Goal: Information Seeking & Learning: Learn about a topic

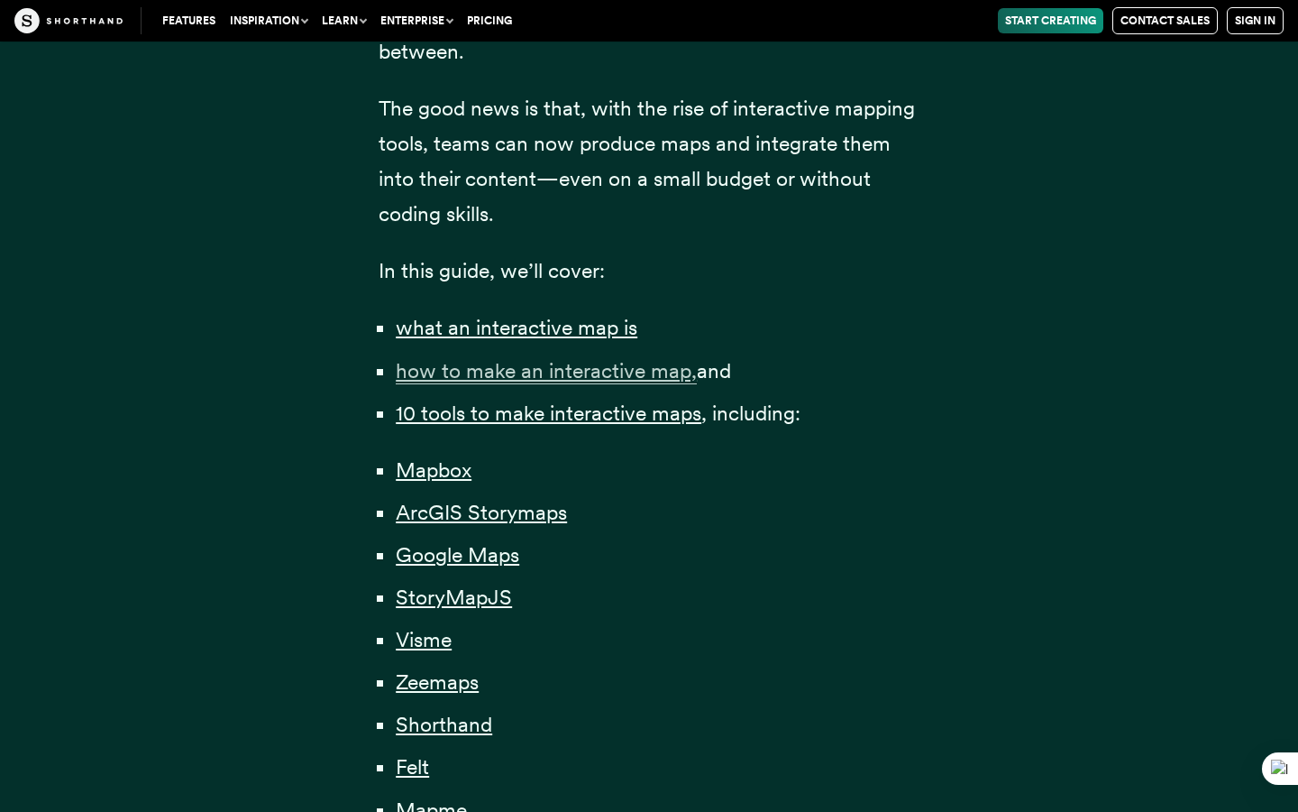
click at [520, 376] on span "how to make an interactive map," at bounding box center [546, 371] width 301 height 26
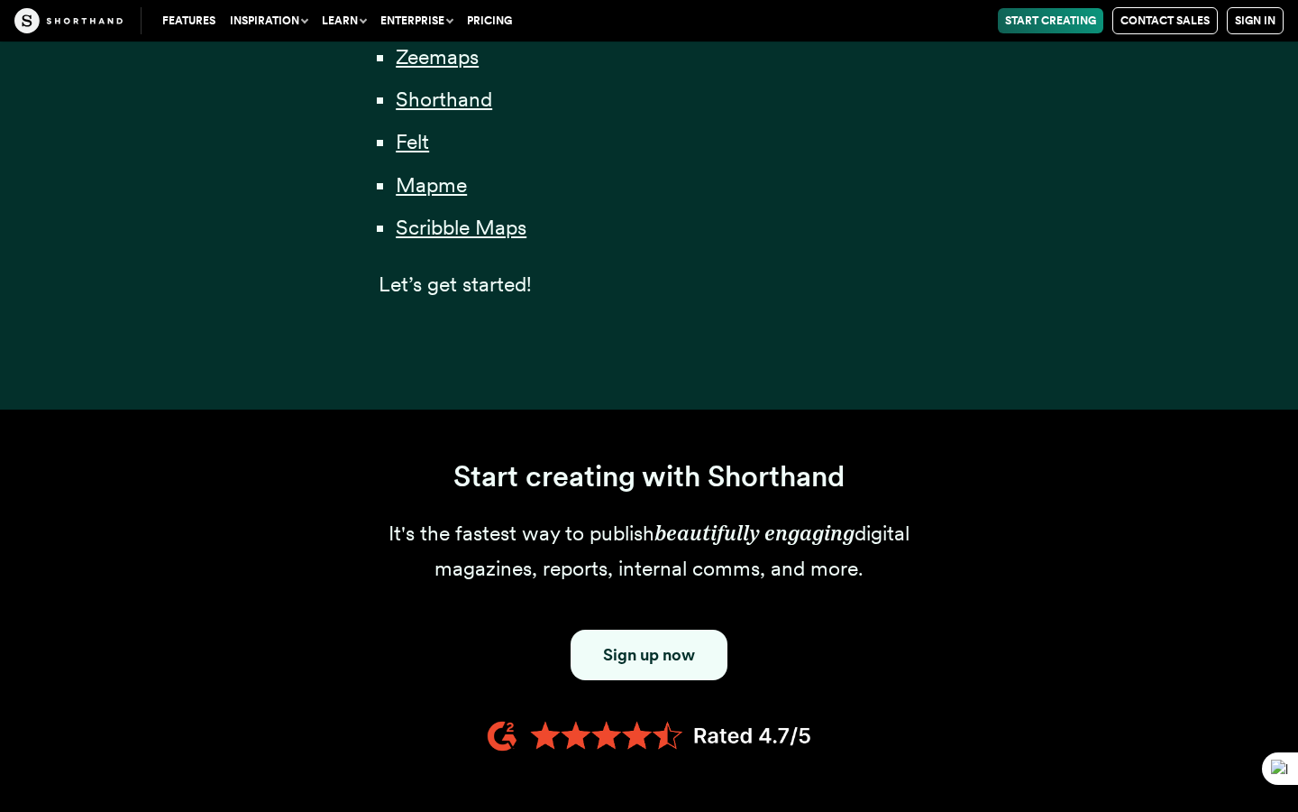
scroll to position [1163, 0]
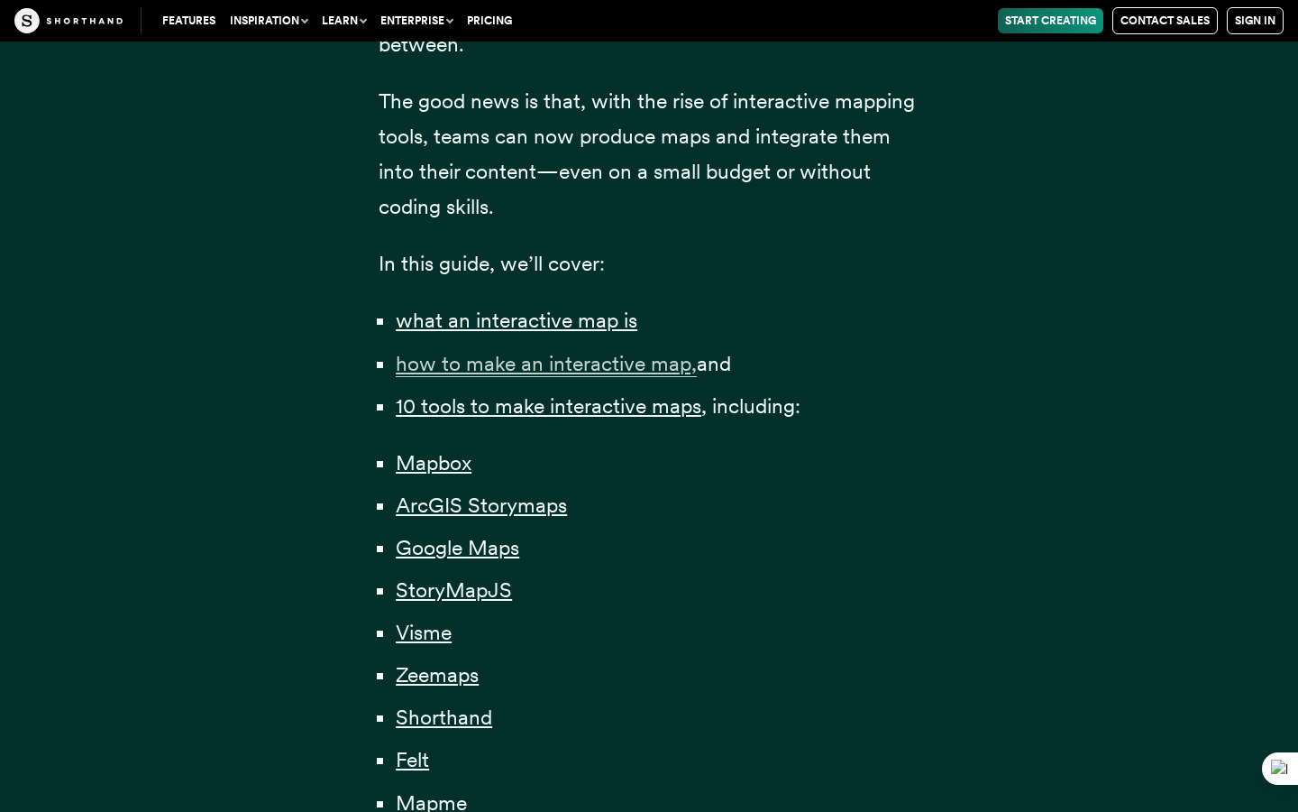
click at [569, 371] on span "how to make an interactive map," at bounding box center [546, 364] width 301 height 26
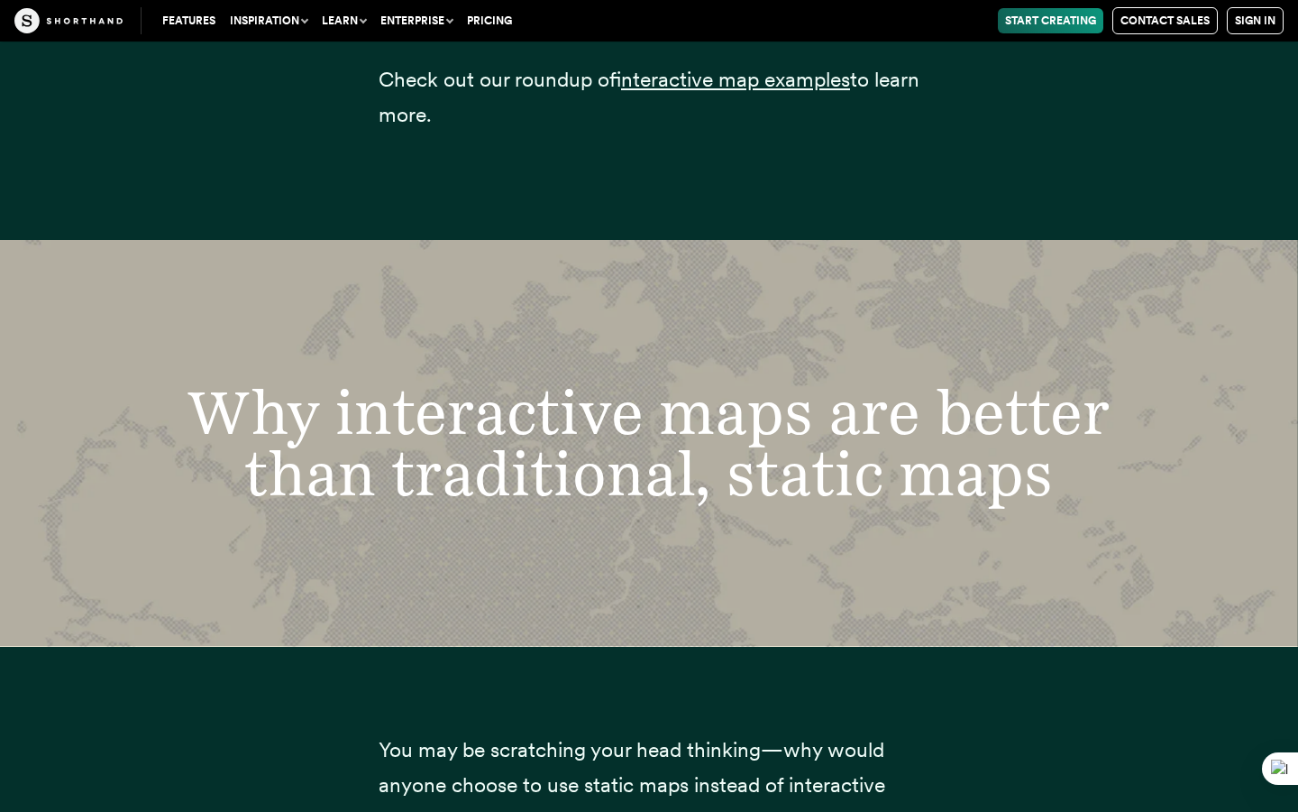
scroll to position [3484, 0]
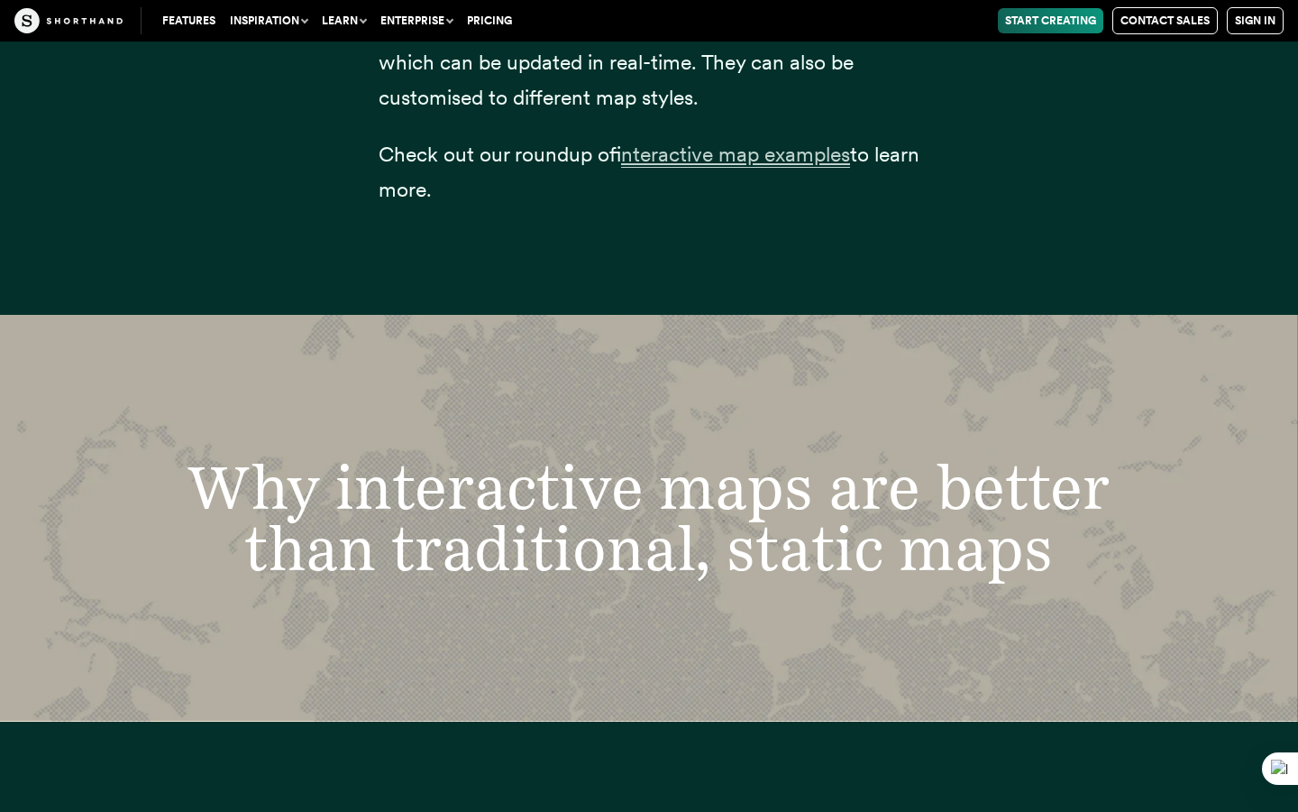
click at [781, 158] on span "interactive map examples" at bounding box center [735, 155] width 229 height 26
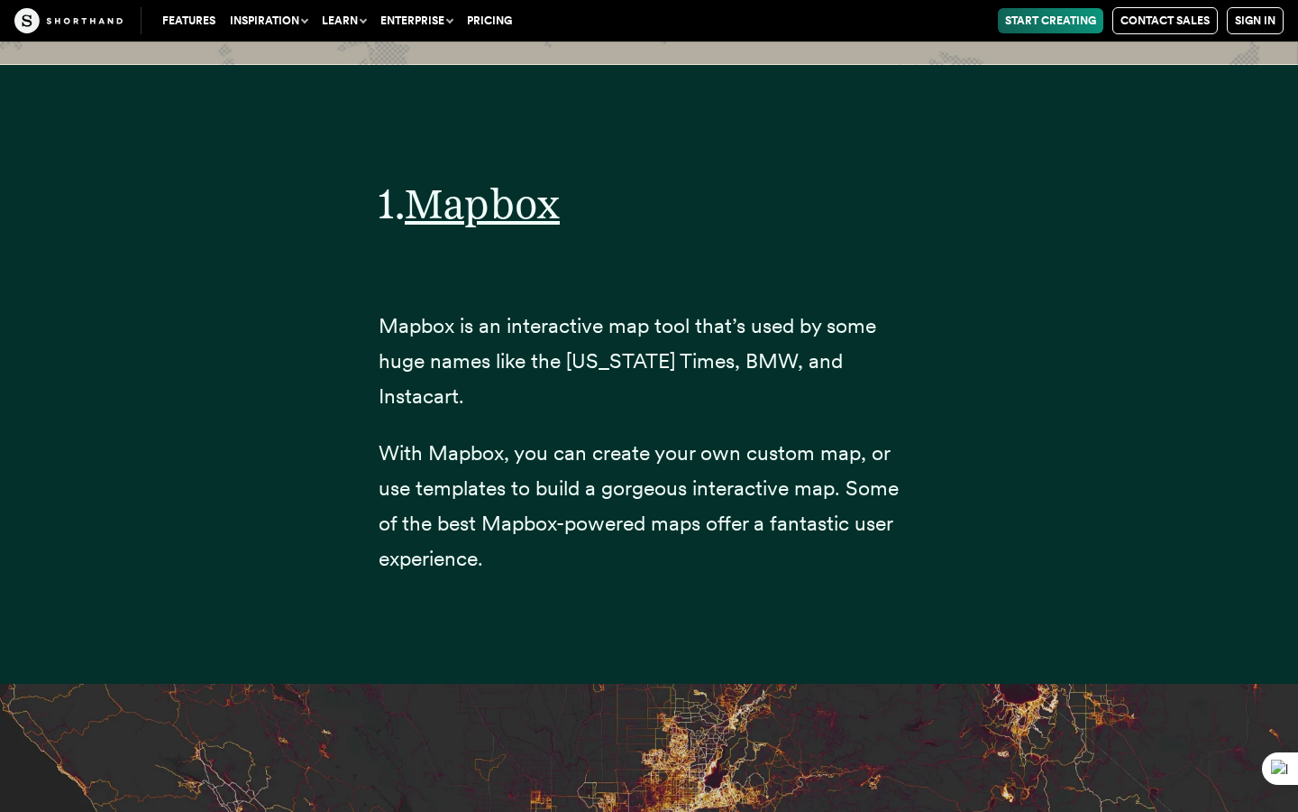
scroll to position [7110, 0]
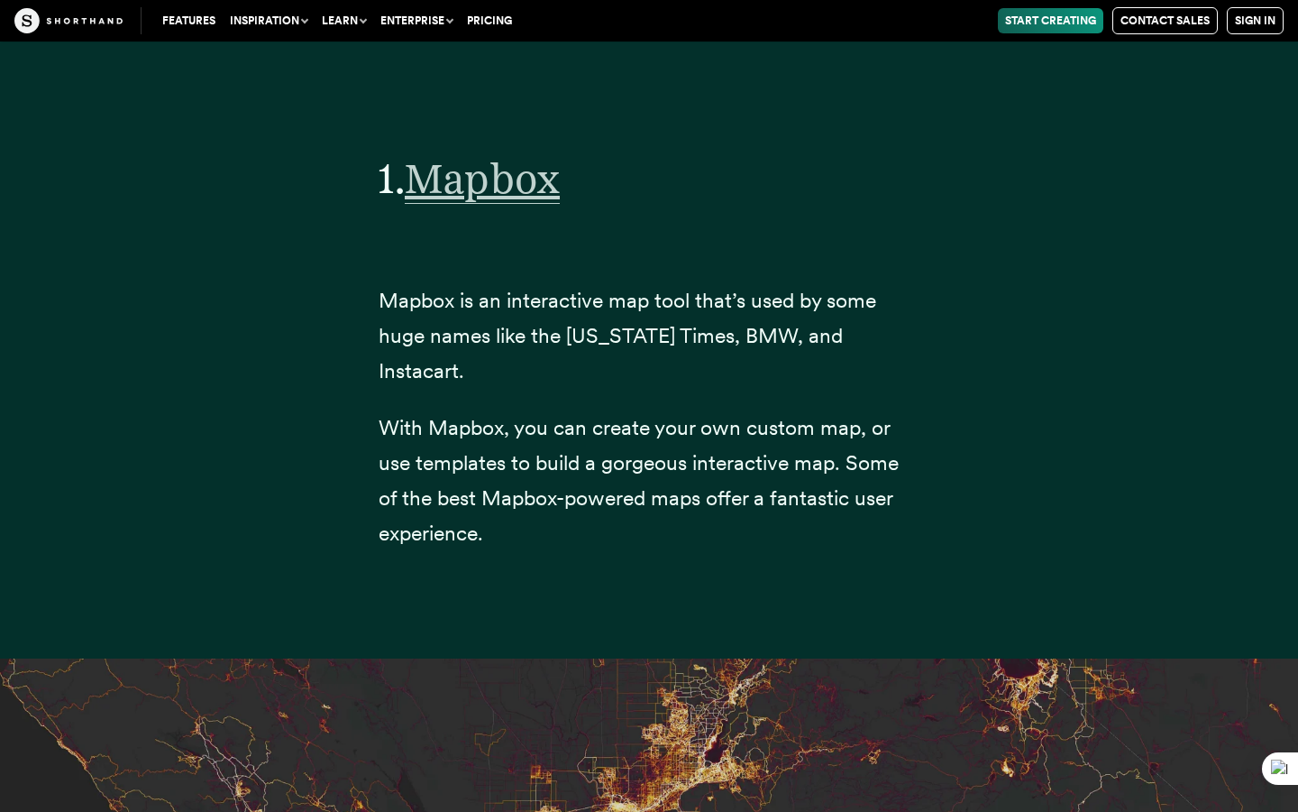
click at [534, 182] on span "Mapbox" at bounding box center [482, 178] width 155 height 50
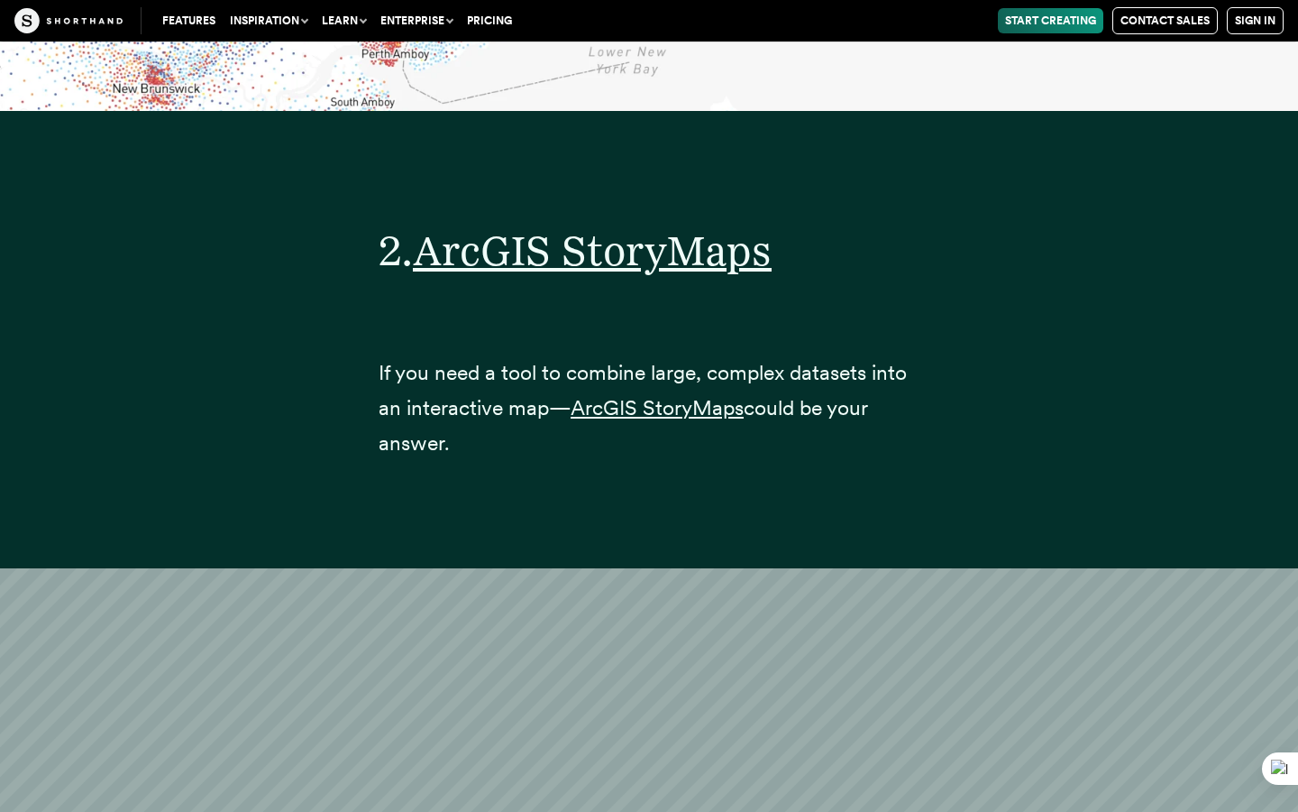
scroll to position [11224, 0]
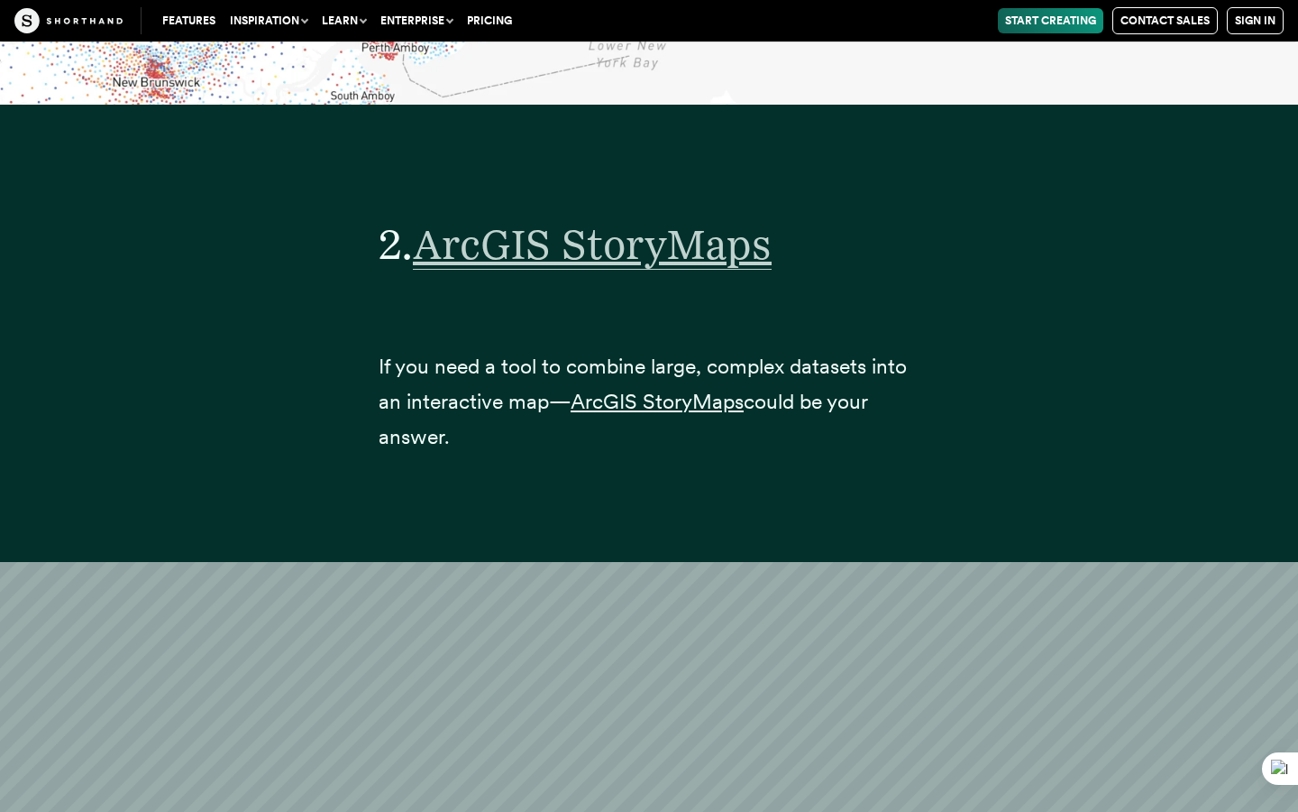
click at [717, 221] on span "ArcGIS StoryMaps" at bounding box center [592, 244] width 359 height 50
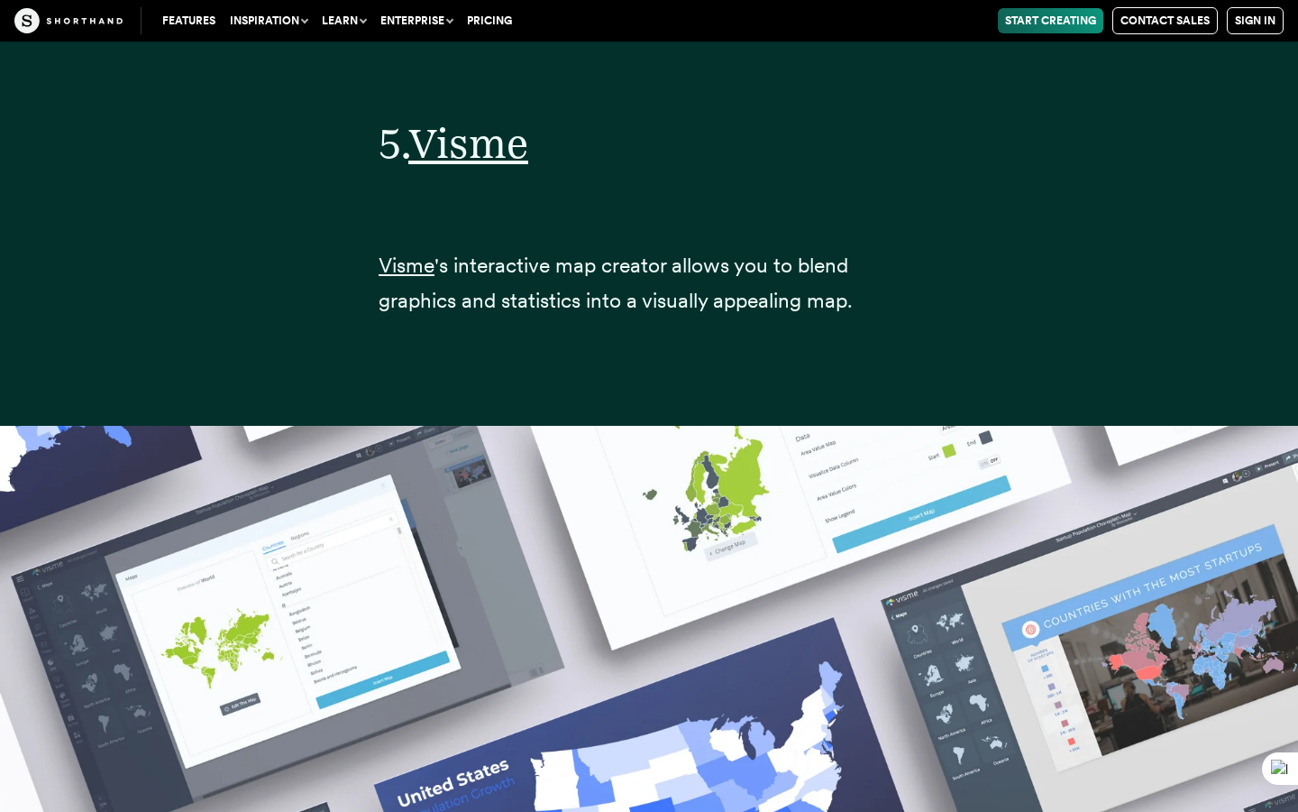
scroll to position [25300, 0]
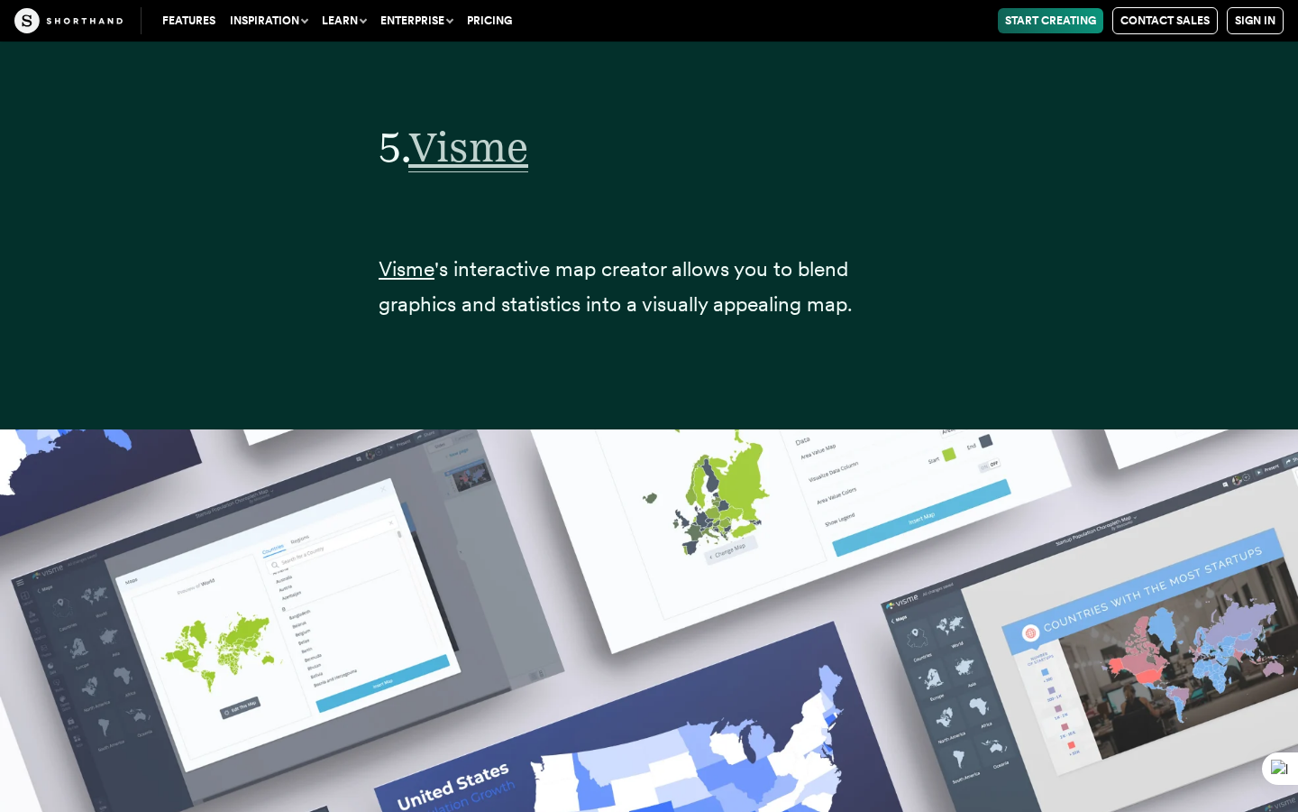
click at [528, 122] on span "Visme" at bounding box center [468, 147] width 120 height 50
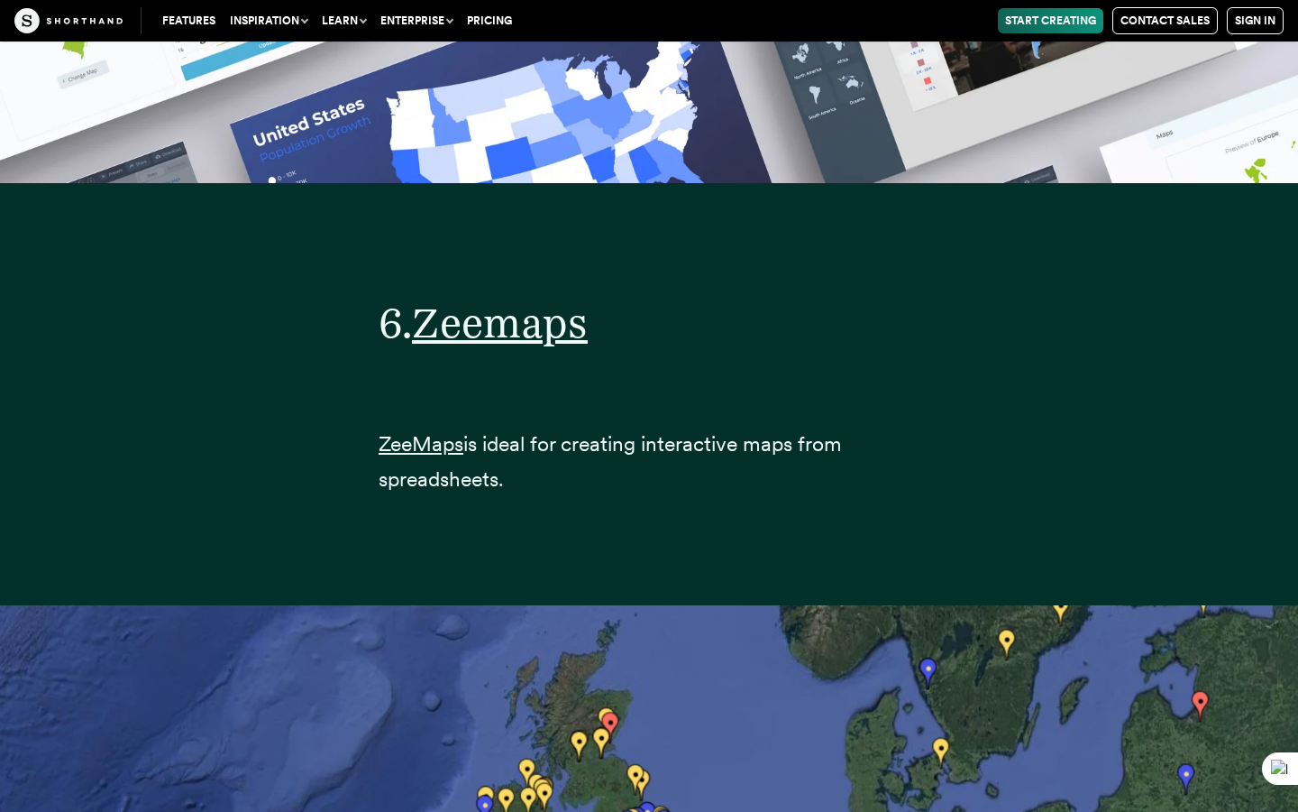
scroll to position [29151, 0]
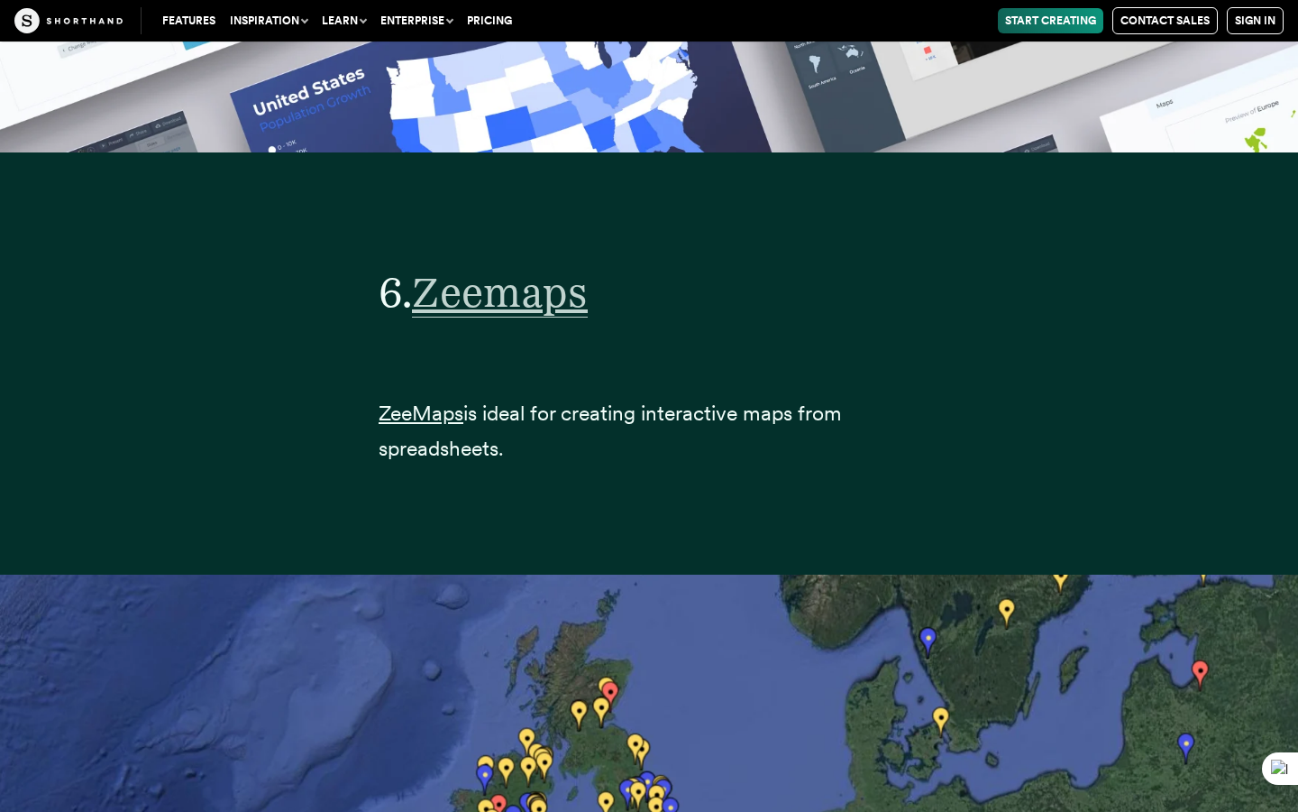
click at [567, 267] on span "Zeemaps" at bounding box center [500, 292] width 176 height 50
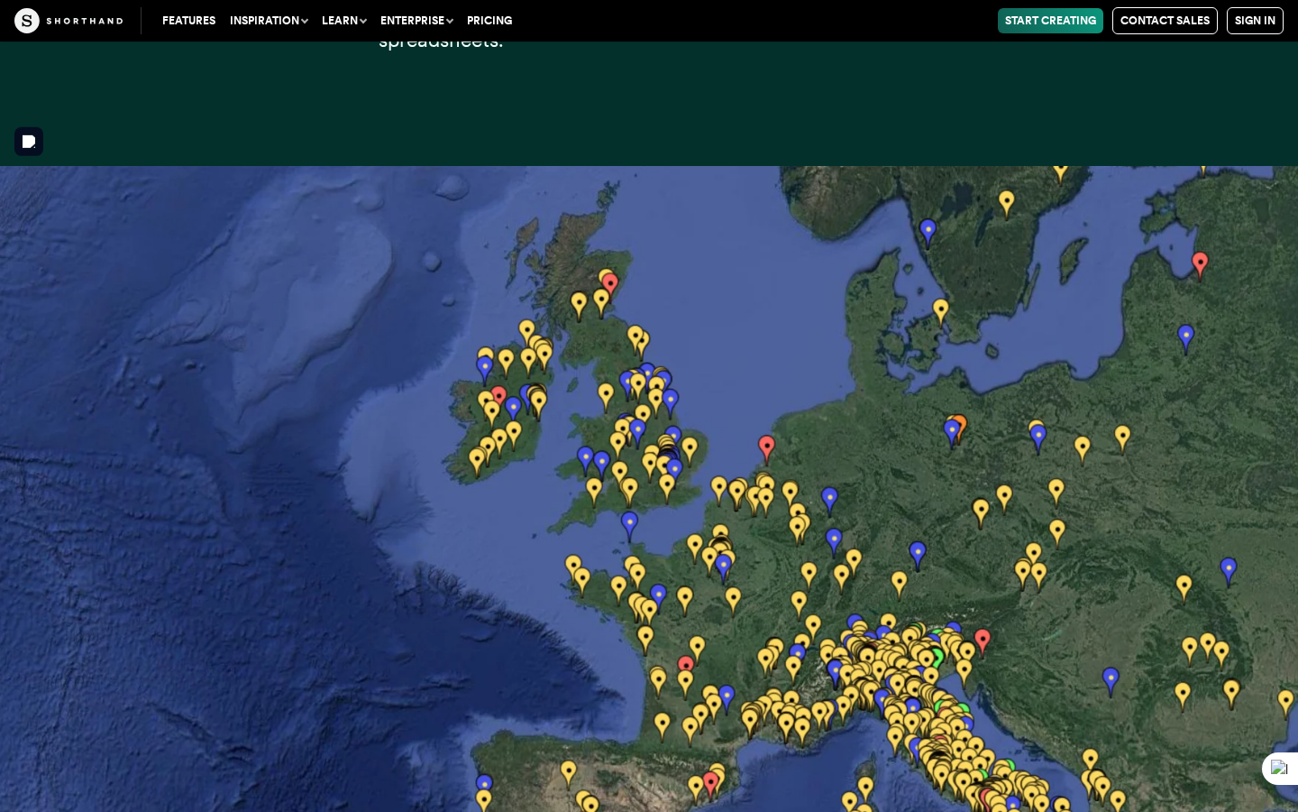
scroll to position [29612, 0]
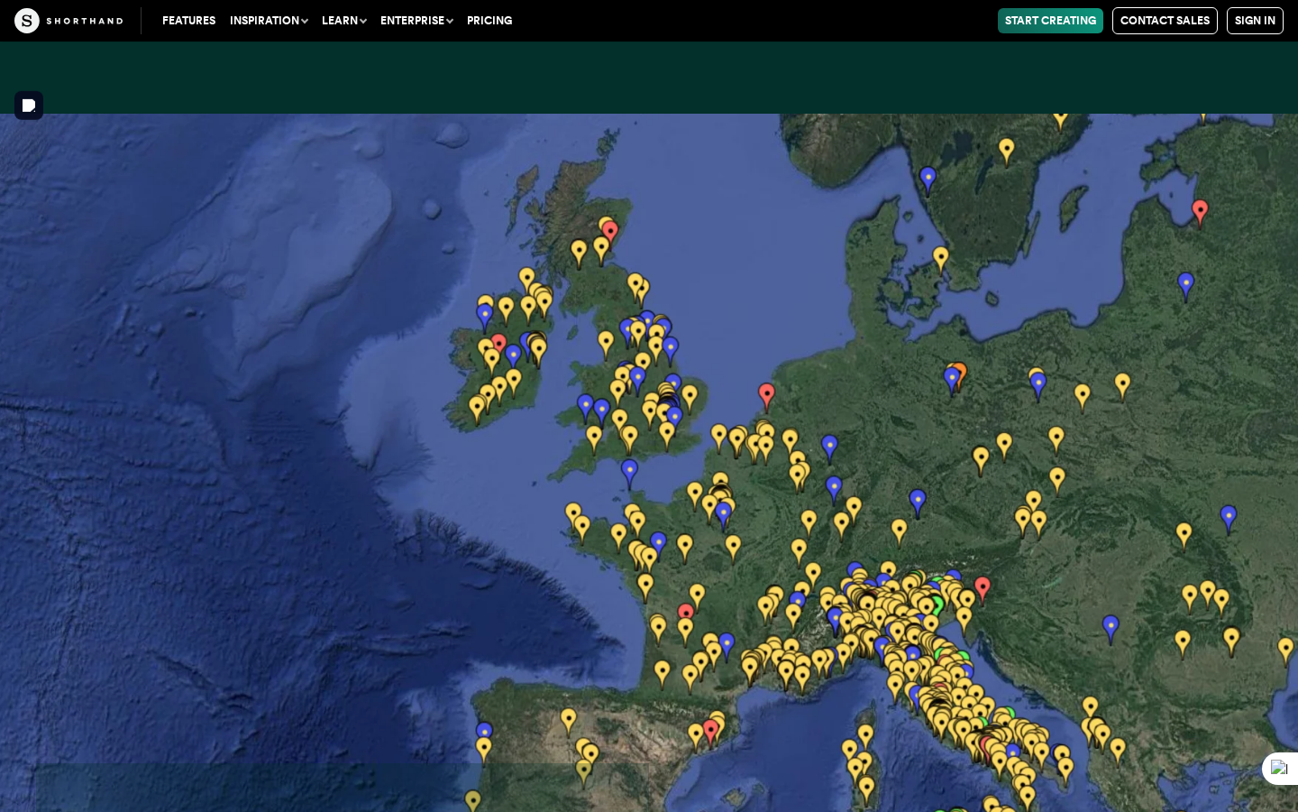
click at [700, 390] on img at bounding box center [649, 520] width 1298 height 812
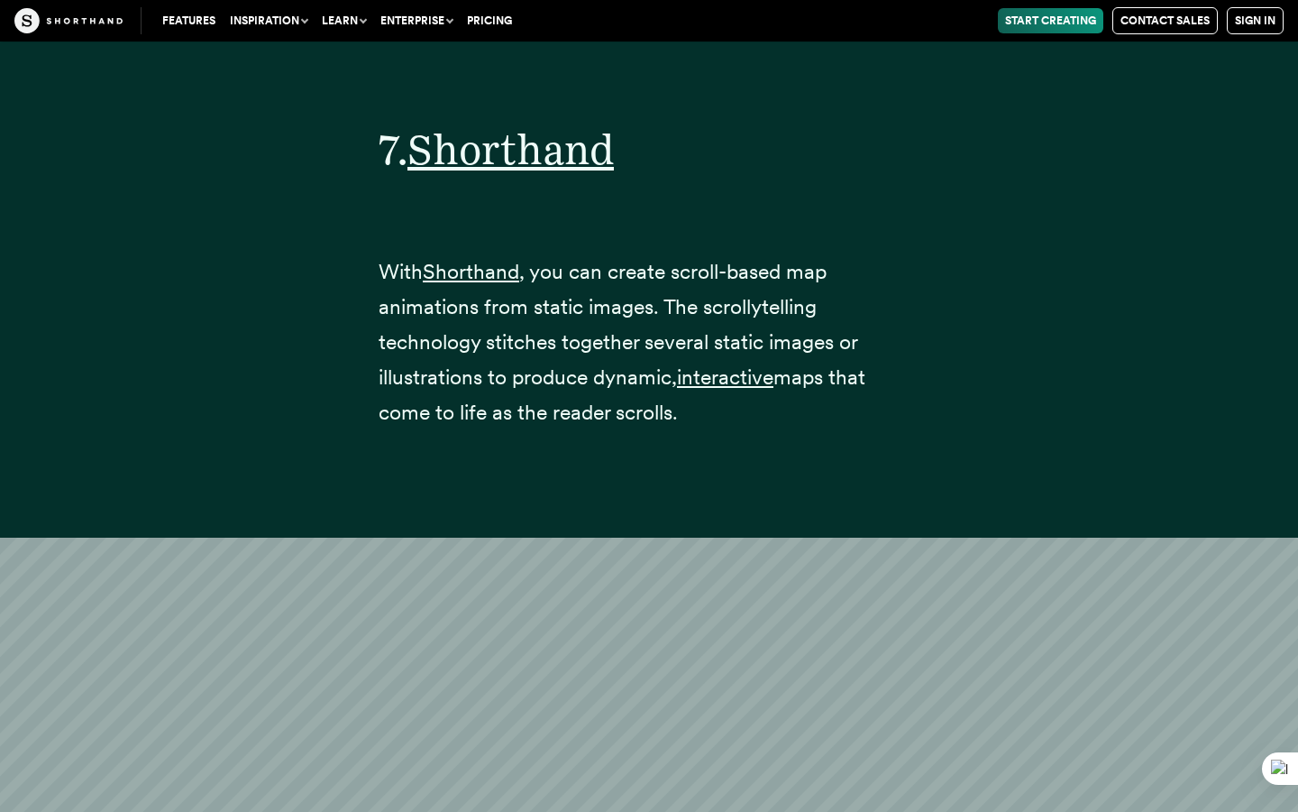
scroll to position [33094, 0]
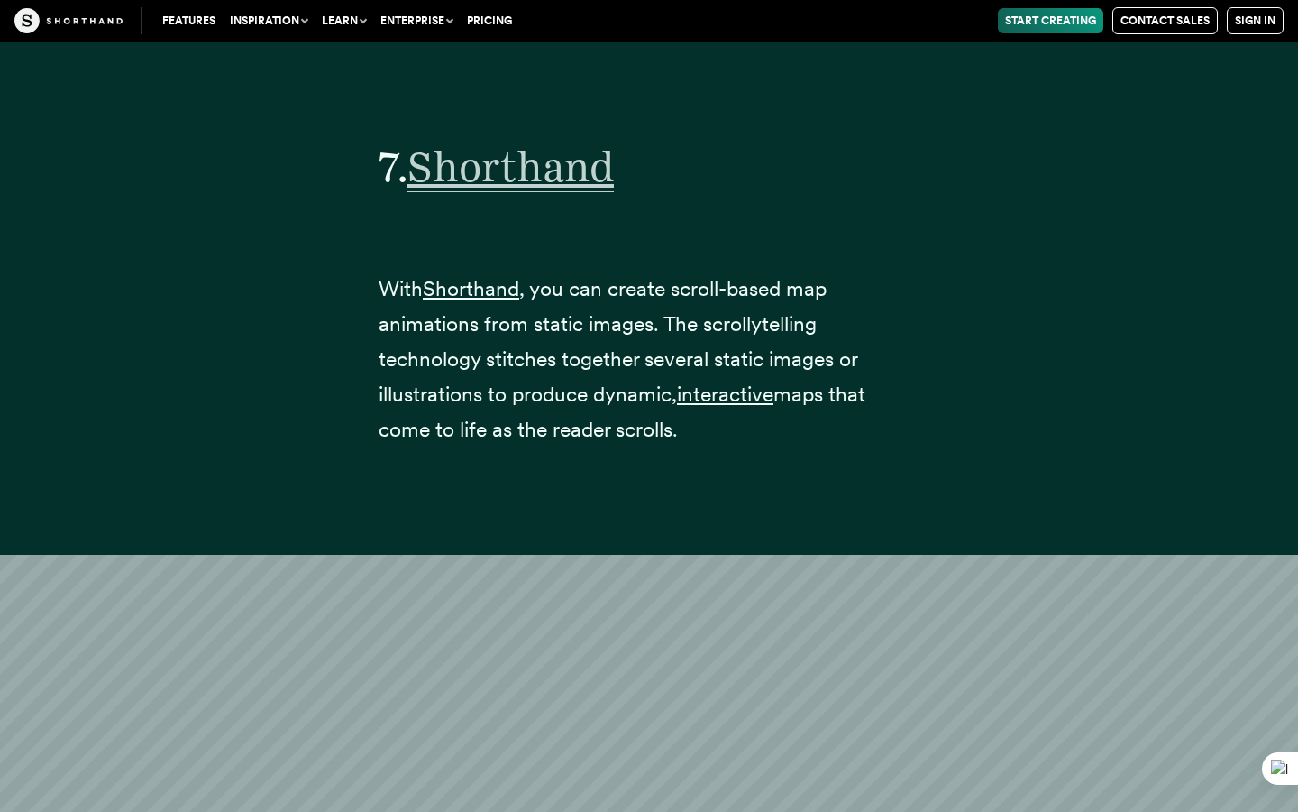
click at [514, 142] on span "Shorthand" at bounding box center [511, 167] width 206 height 50
click at [761, 381] on span "interactive" at bounding box center [725, 394] width 96 height 26
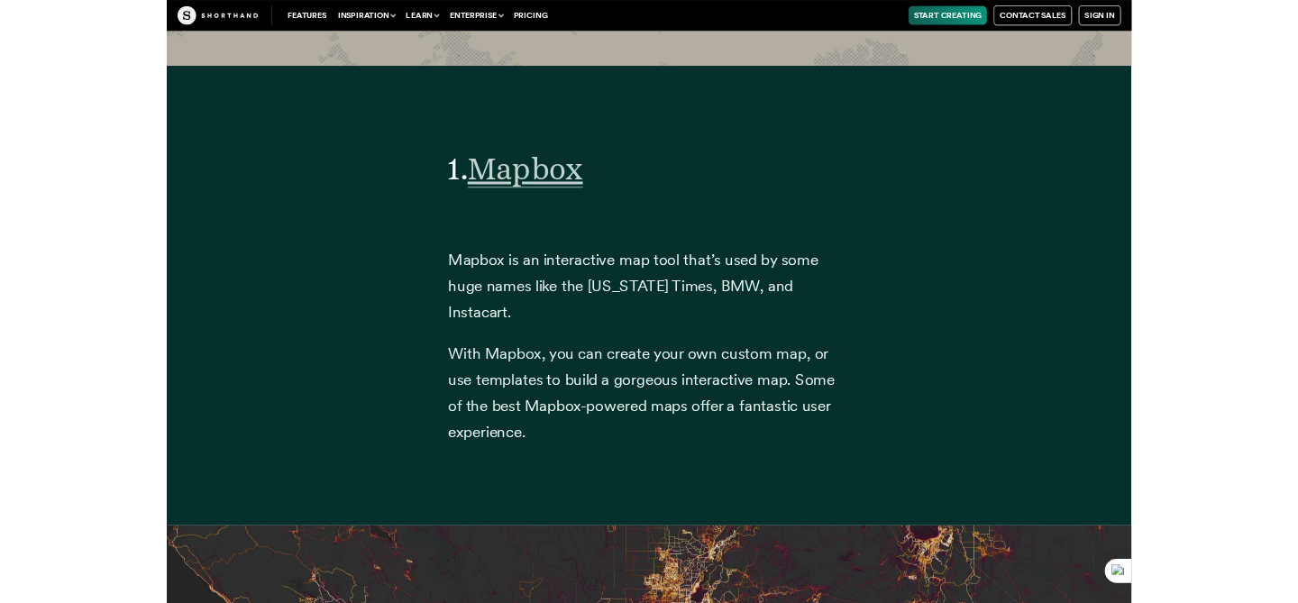
scroll to position [7057, 0]
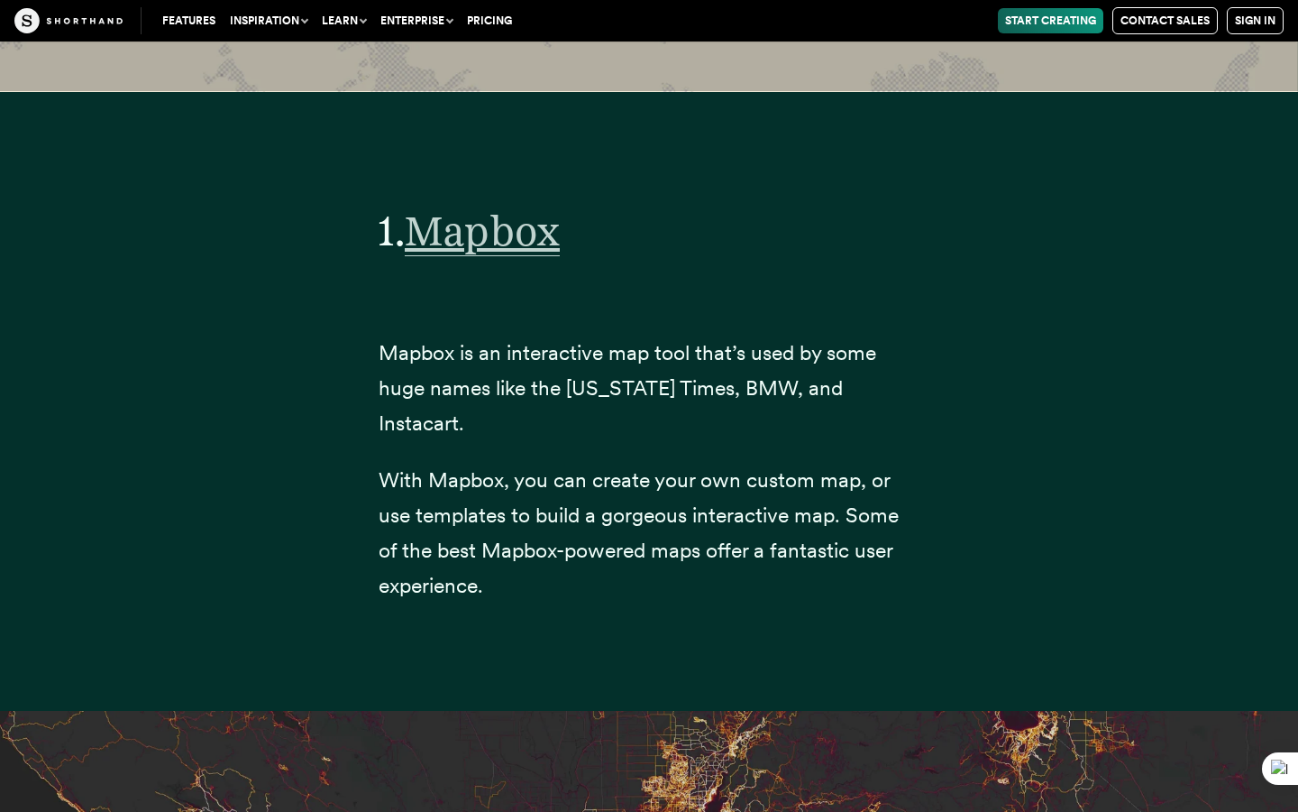
click at [531, 243] on span "Mapbox" at bounding box center [482, 231] width 155 height 50
